Goal: Transaction & Acquisition: Obtain resource

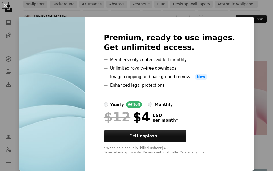
scroll to position [0, 0]
drag, startPoint x: 257, startPoint y: 33, endPoint x: 257, endPoint y: 40, distance: 7.8
click at [257, 33] on div "An X shape Premium, ready to use images. Get unlimited access. A plus sign Memb…" at bounding box center [136, 85] width 273 height 171
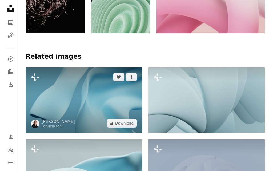
scroll to position [347, 0]
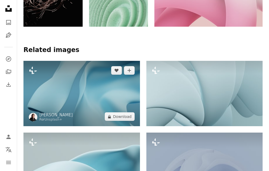
click at [106, 78] on img at bounding box center [81, 94] width 117 height 66
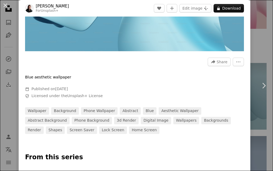
scroll to position [133, 0]
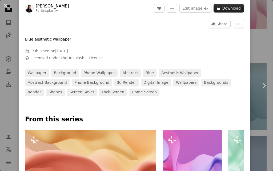
click at [226, 7] on button "A lock Download" at bounding box center [229, 8] width 30 height 9
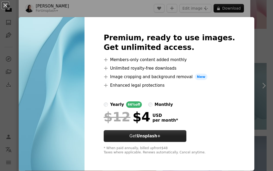
click at [166, 132] on button "Get Unsplash+" at bounding box center [145, 136] width 83 height 12
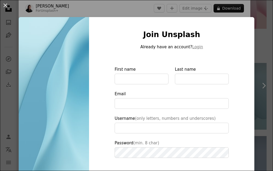
click at [257, 33] on div "An X shape Join Unsplash Already have an account? Login First name Last name Em…" at bounding box center [136, 85] width 273 height 171
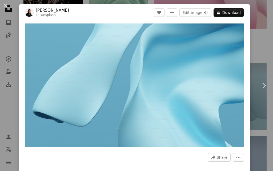
click at [7, 7] on button "An X shape" at bounding box center [5, 5] width 6 height 6
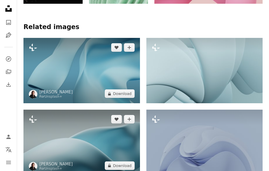
scroll to position [374, 0]
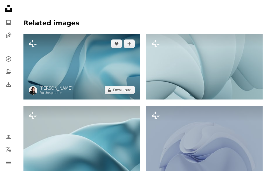
drag, startPoint x: 94, startPoint y: 60, endPoint x: 113, endPoint y: 82, distance: 29.5
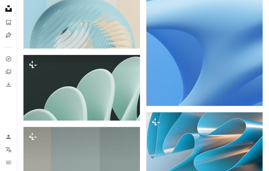
scroll to position [988, 0]
